Goal: Task Accomplishment & Management: Complete application form

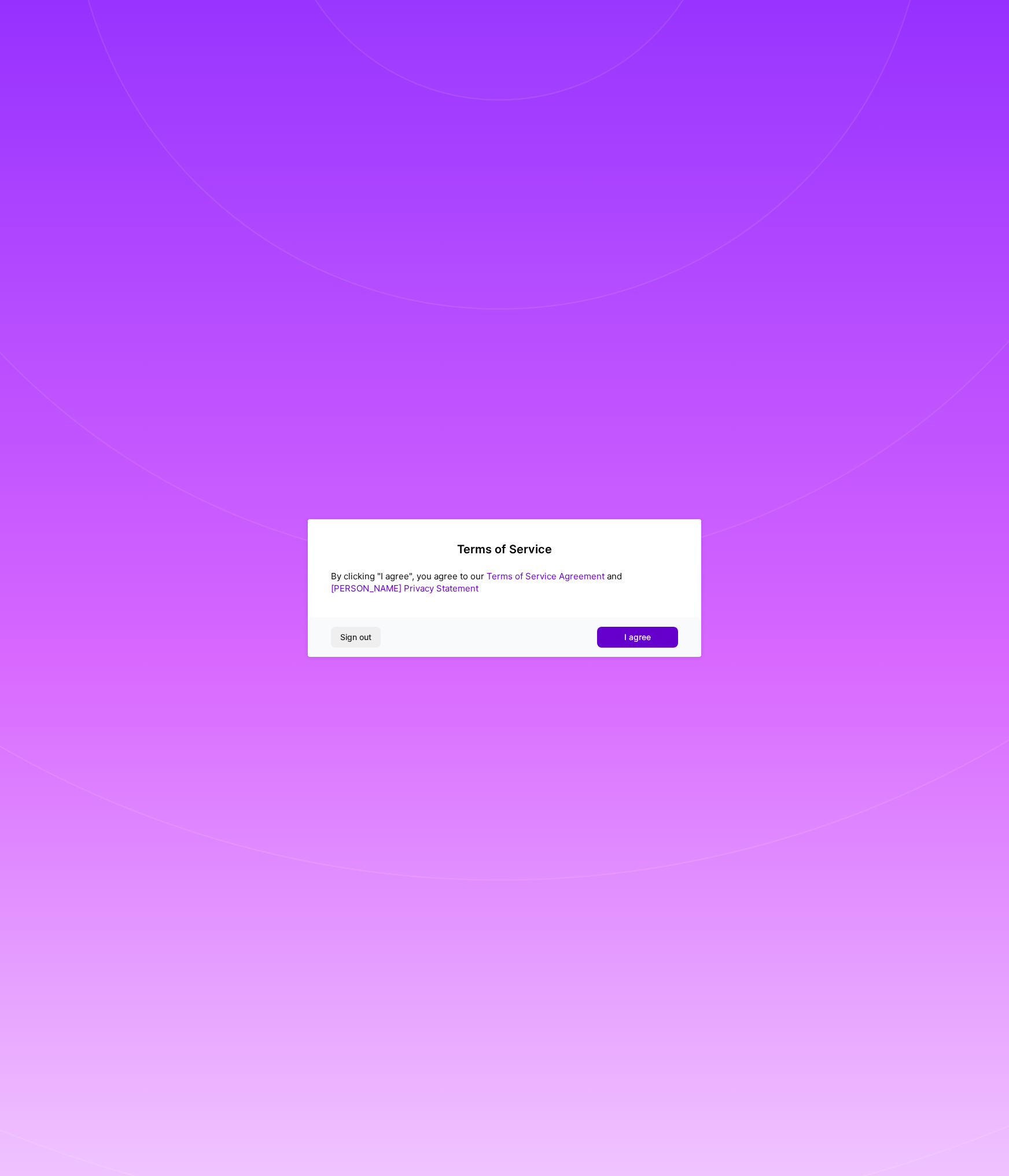
click at [651, 638] on button "I agree" at bounding box center [638, 637] width 81 height 21
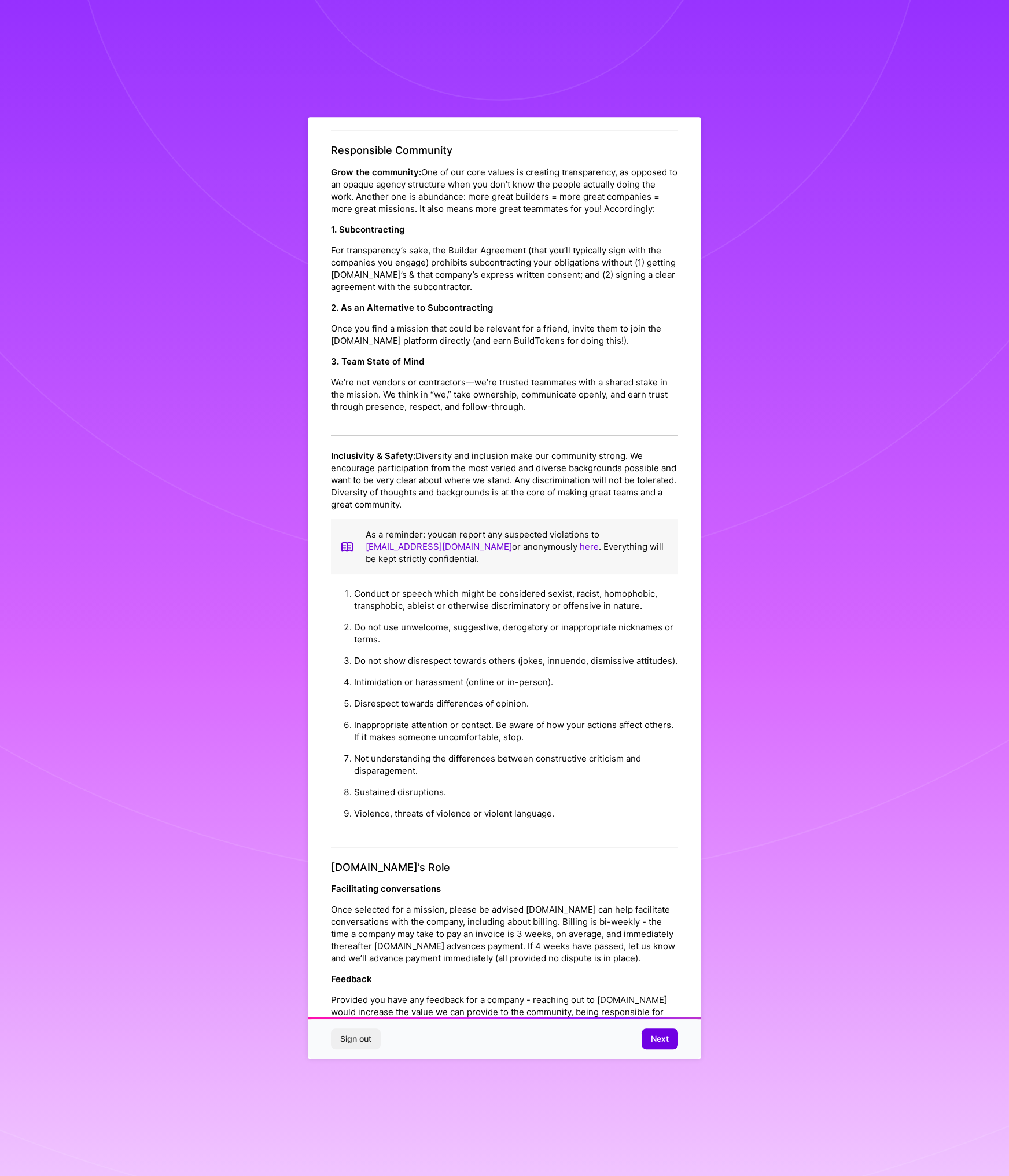
scroll to position [131, 0]
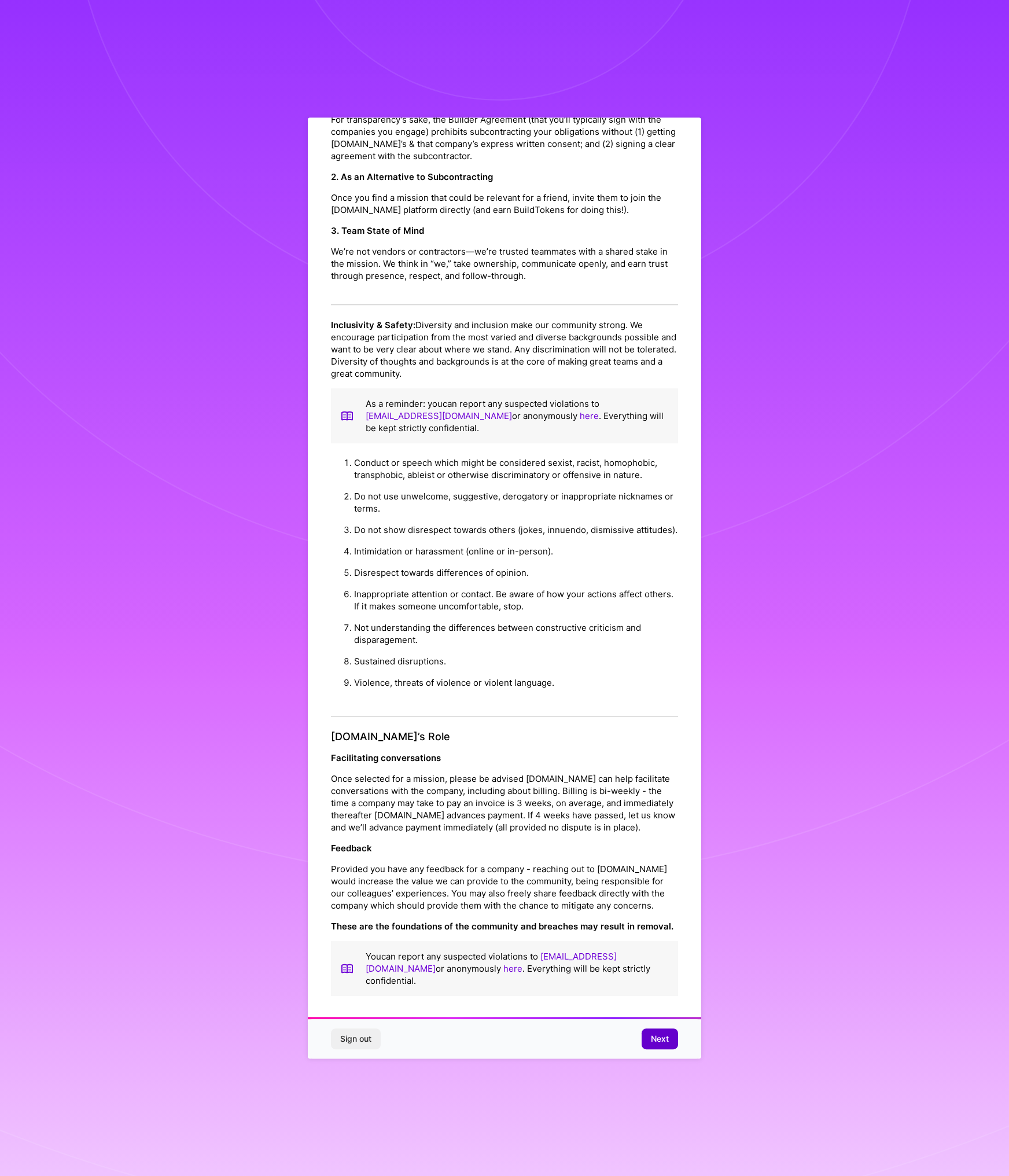
click at [661, 1043] on span "Next" at bounding box center [660, 1039] width 18 height 11
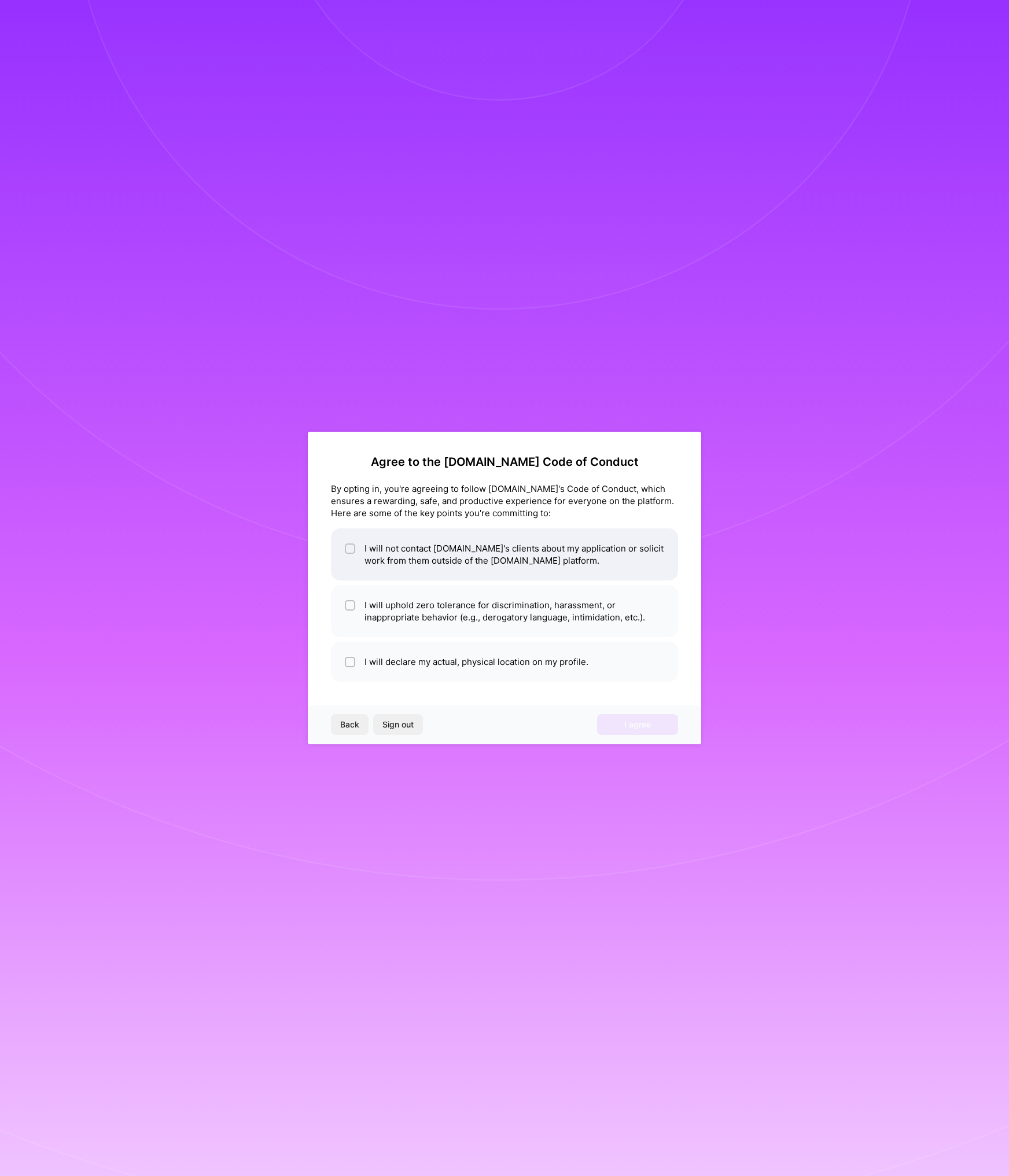
click at [418, 558] on li "I will not contact [DOMAIN_NAME]'s clients about my application or solicit work…" at bounding box center [504, 554] width 347 height 52
checkbox input "true"
click at [426, 613] on li "I will uphold zero tolerance for discrimination, harassment, or inappropriate b…" at bounding box center [504, 611] width 347 height 52
checkbox input "true"
click at [426, 671] on li "I will declare my actual, physical location on my profile." at bounding box center [504, 661] width 347 height 40
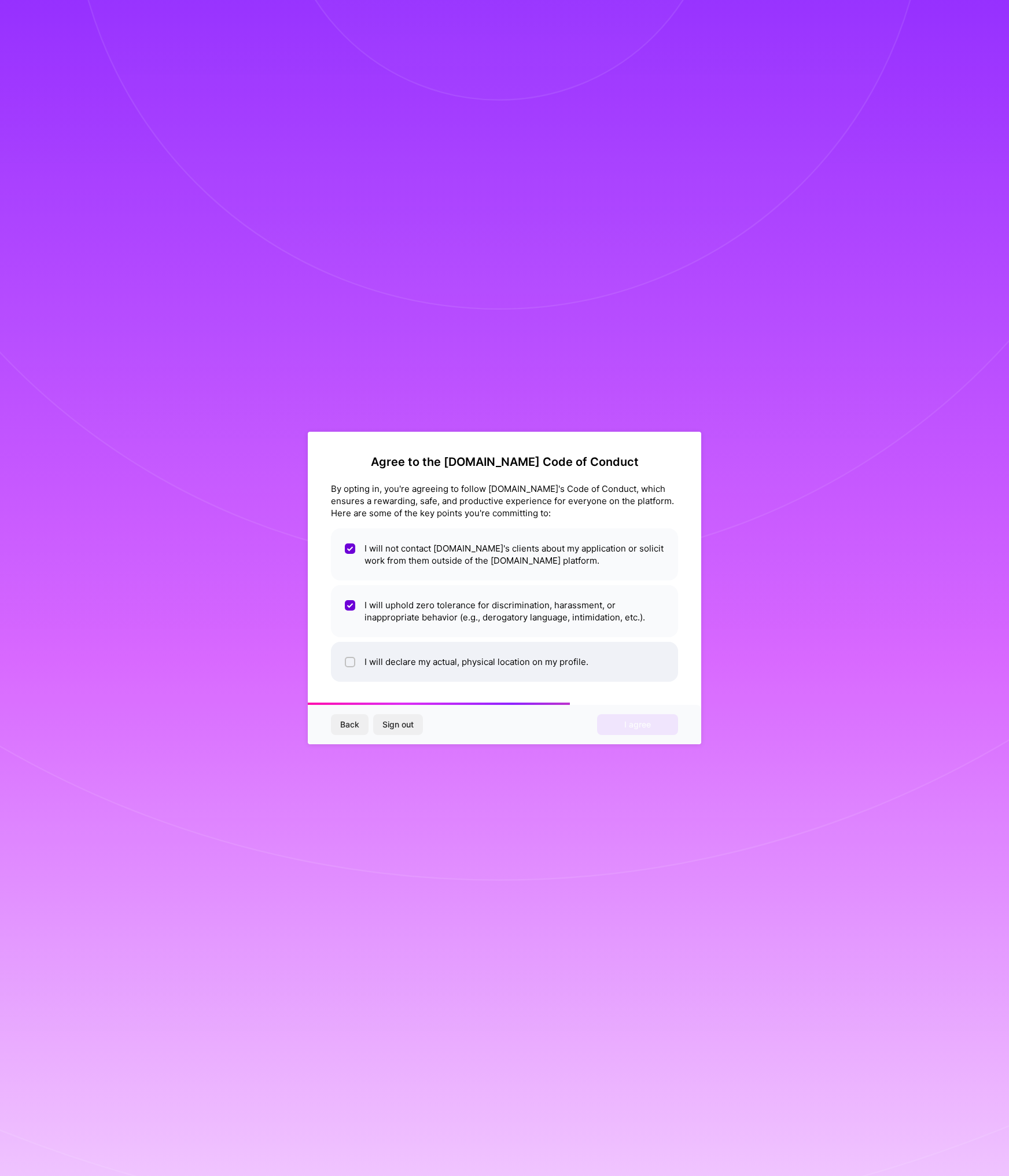
checkbox input "true"
click at [647, 727] on span "I agree" at bounding box center [638, 724] width 27 height 11
